Goal: Task Accomplishment & Management: Complete application form

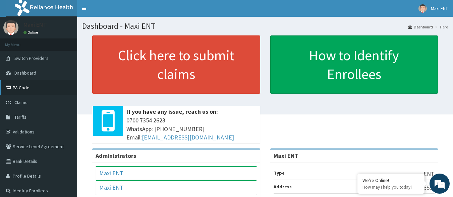
click at [42, 89] on link "PA Code" at bounding box center [38, 87] width 77 height 15
click at [18, 91] on link "PA Code" at bounding box center [38, 87] width 77 height 15
click at [26, 90] on link "PA Code" at bounding box center [38, 87] width 77 height 15
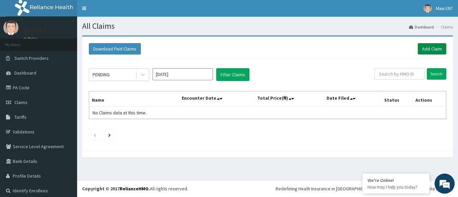
click at [432, 47] on link "Add Claim" at bounding box center [432, 48] width 28 height 11
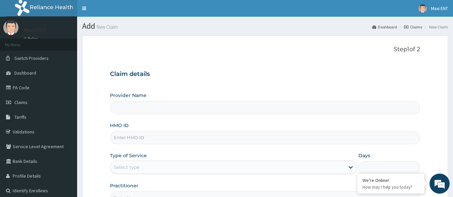
click at [126, 137] on input "HMO ID" at bounding box center [265, 137] width 310 height 13
type input "Maxi ENT"
type input "CCP/10024/A"
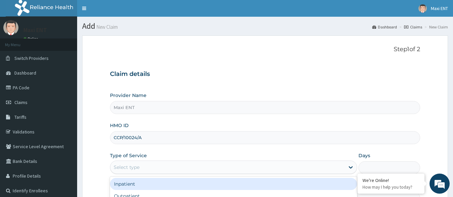
click at [127, 164] on div "Select type" at bounding box center [227, 167] width 234 height 11
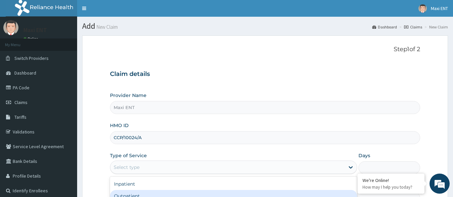
click at [120, 193] on div "Outpatient" at bounding box center [233, 196] width 247 height 12
type input "1"
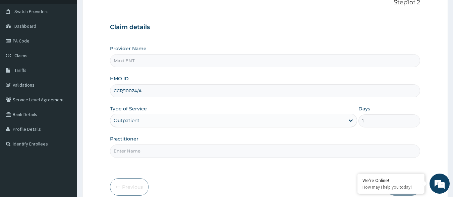
scroll to position [54, 0]
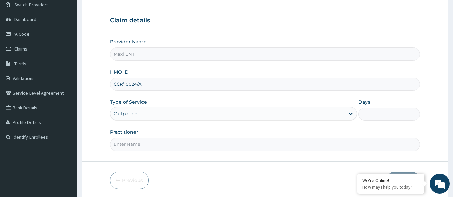
click at [216, 148] on input "Practitioner" at bounding box center [265, 144] width 310 height 13
click at [188, 148] on input "Practitioner" at bounding box center [265, 144] width 310 height 13
click at [196, 145] on input "DR. AKINOLA" at bounding box center [265, 144] width 310 height 13
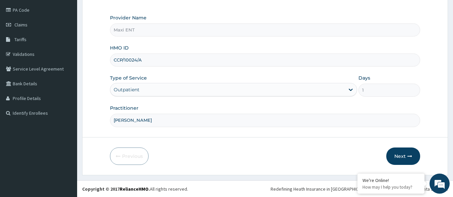
scroll to position [78, 0]
type input "DR. AKINOLA"
click at [405, 162] on button "Next" at bounding box center [403, 156] width 34 height 17
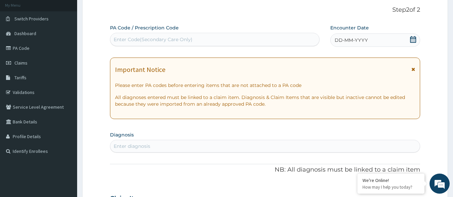
scroll to position [38, 0]
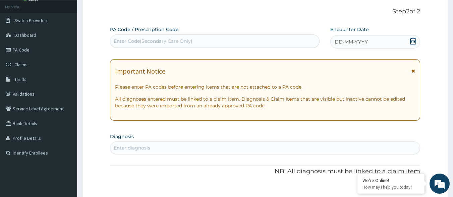
click at [184, 43] on div "Enter Code(Secondary Care Only)" at bounding box center [153, 41] width 79 height 7
paste input "PA/9A0764"
type input "PA/9A0764"
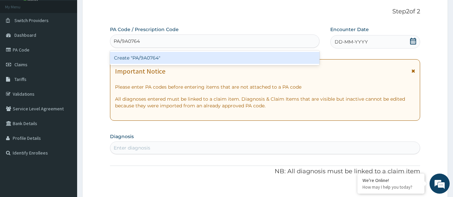
click at [153, 55] on div "Create "PA/9A0764"" at bounding box center [215, 58] width 210 height 12
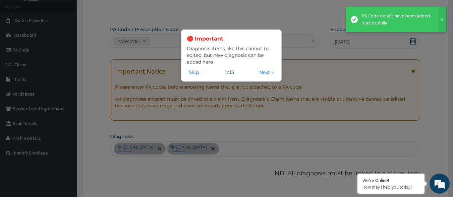
scroll to position [342, 0]
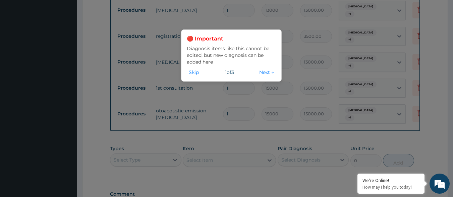
click at [240, 127] on div "🔴 Important Diagnosis items like this cannot be edited, but new diagnosis can b…" at bounding box center [226, 98] width 453 height 197
click at [195, 73] on button "Skip" at bounding box center [194, 72] width 14 height 7
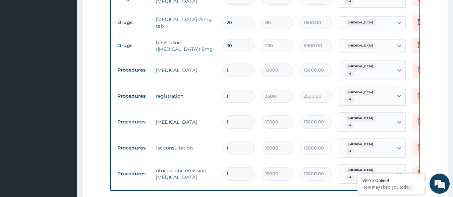
scroll to position [289, 0]
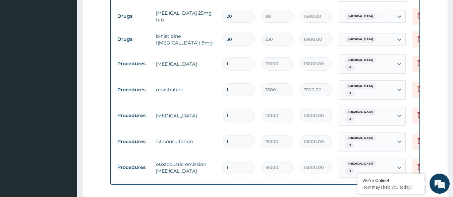
drag, startPoint x: 451, startPoint y: 93, endPoint x: 455, endPoint y: 150, distance: 56.5
click at [453, 150] on html "R EL Toggle navigation Maxi ENT Maxi ENT - hmomanagermaxientclinic@yahoo.com Me…" at bounding box center [226, 26] width 453 height 631
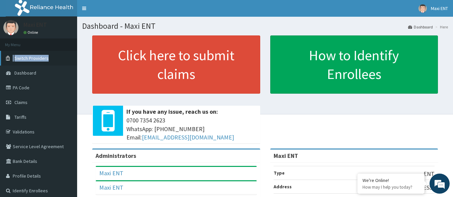
drag, startPoint x: 63, startPoint y: 42, endPoint x: 47, endPoint y: 64, distance: 27.6
click at [47, 64] on ul "My Menu Switch Providers Dashboard PA Code Claims Tariffs Validations Service L…" at bounding box center [38, 119] width 77 height 160
